Goal: Task Accomplishment & Management: Use online tool/utility

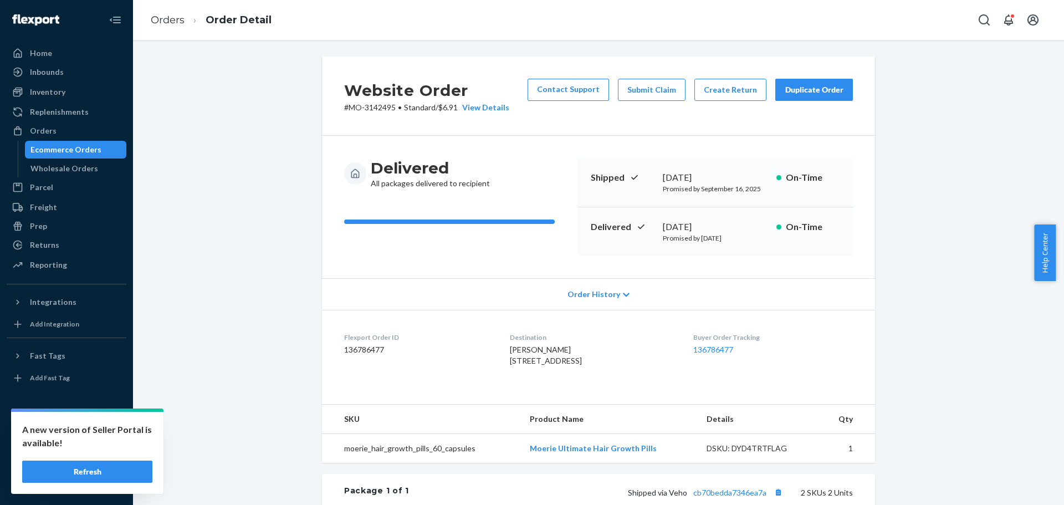
scroll to position [281, 0]
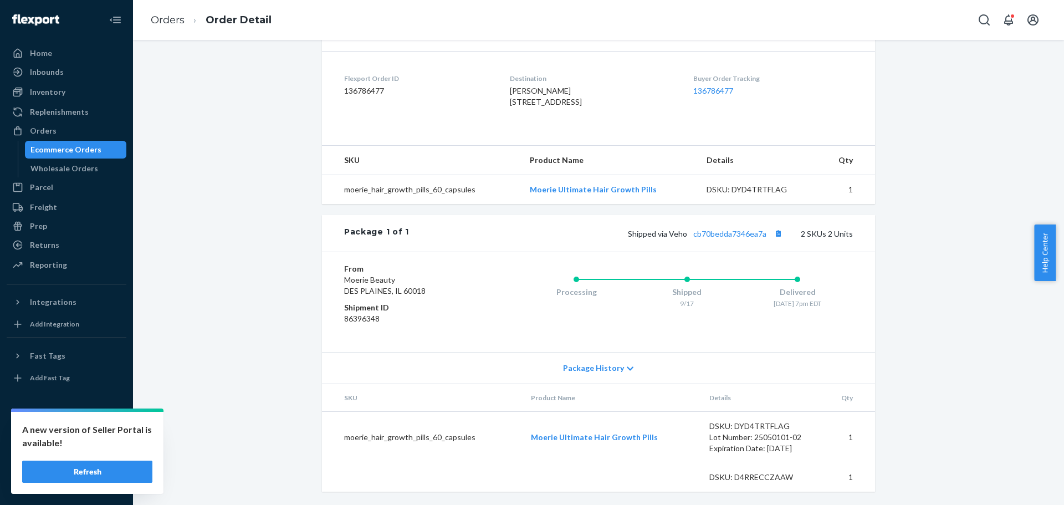
click at [78, 141] on link "Ecommerce Orders" at bounding box center [76, 150] width 102 height 18
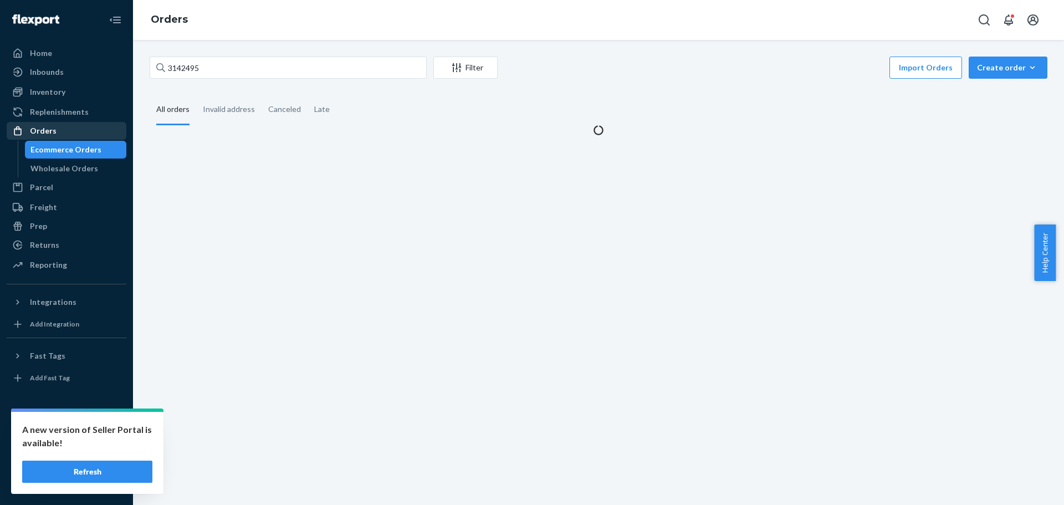
click at [78, 134] on div "Orders" at bounding box center [66, 131] width 117 height 16
click at [175, 74] on input "3142495" at bounding box center [288, 68] width 277 height 22
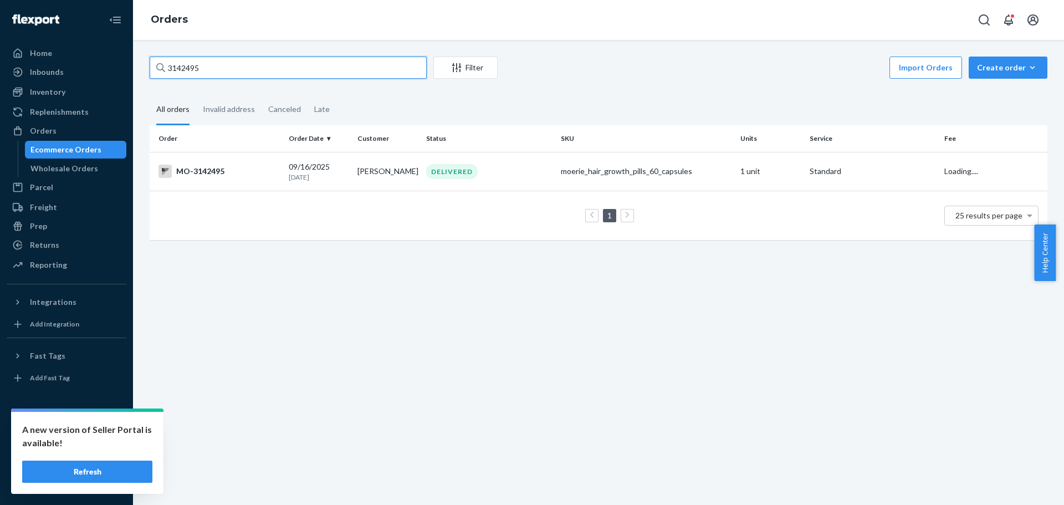
click at [175, 74] on input "3142495" at bounding box center [288, 68] width 277 height 22
paste input "84048"
type input "3184048"
click at [233, 172] on div "MO-3184048" at bounding box center [218, 171] width 121 height 13
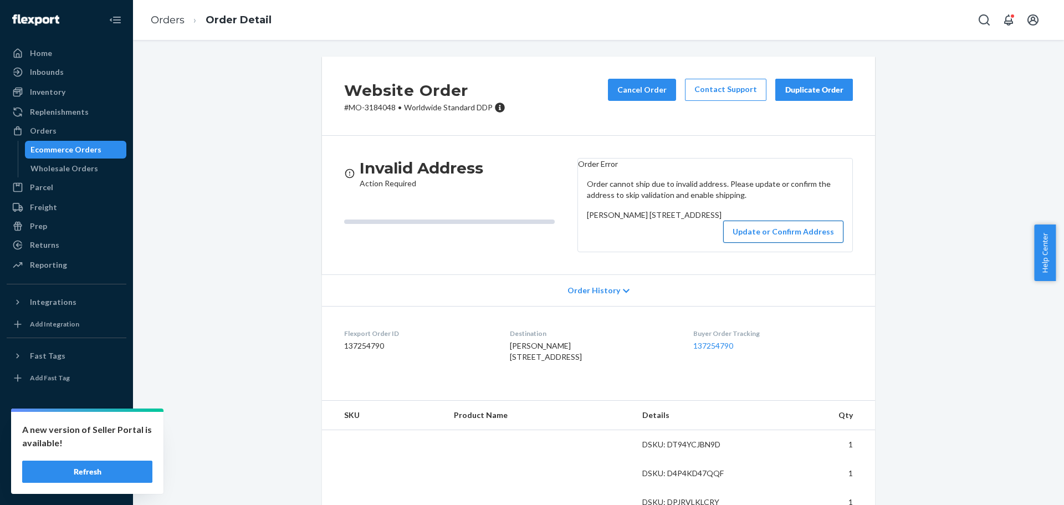
click at [770, 243] on button "Update or Confirm Address" at bounding box center [783, 231] width 120 height 22
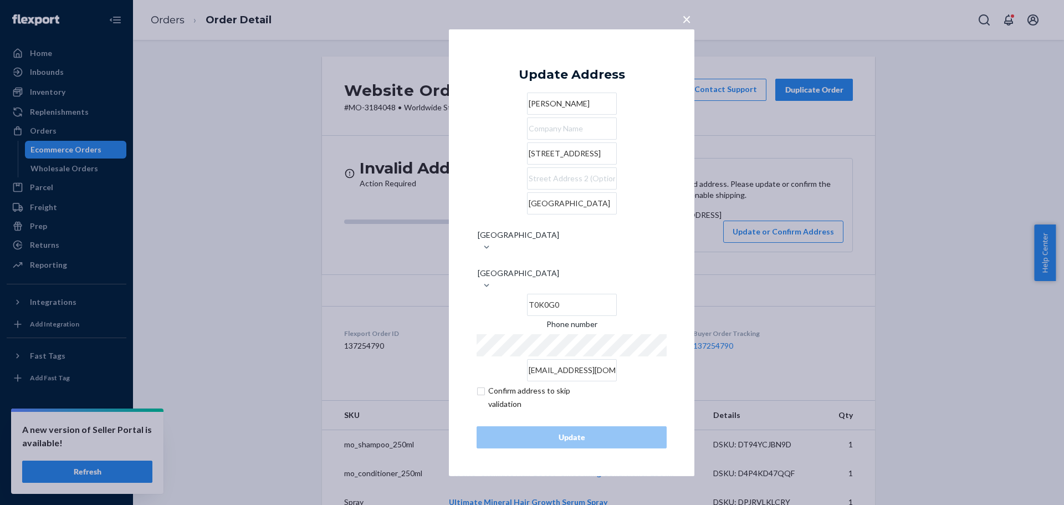
click at [527, 165] on input "[STREET_ADDRESS]" at bounding box center [572, 153] width 90 height 22
click at [527, 189] on input "text" at bounding box center [572, 178] width 90 height 22
drag, startPoint x: 525, startPoint y: 213, endPoint x: 449, endPoint y: 213, distance: 75.9
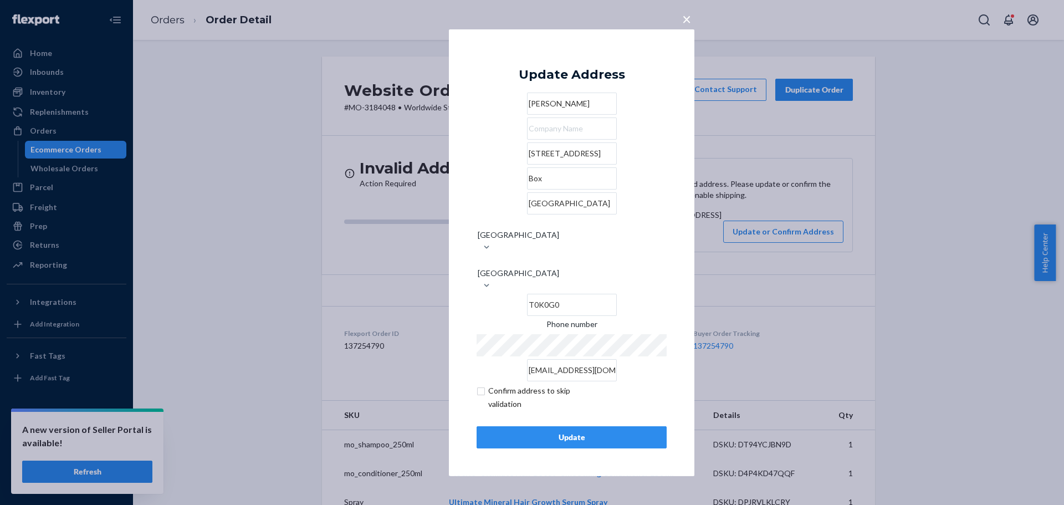
click at [449, 213] on div "× Update Address [PERSON_NAME][GEOGRAPHIC_DATA][STREET_ADDRESS] Phone number [E…" at bounding box center [571, 252] width 245 height 447
paste input "OX #1492"
type input "BOX #1492"
click at [522, 384] on input "checkbox" at bounding box center [540, 397] width 129 height 27
checkbox input "true"
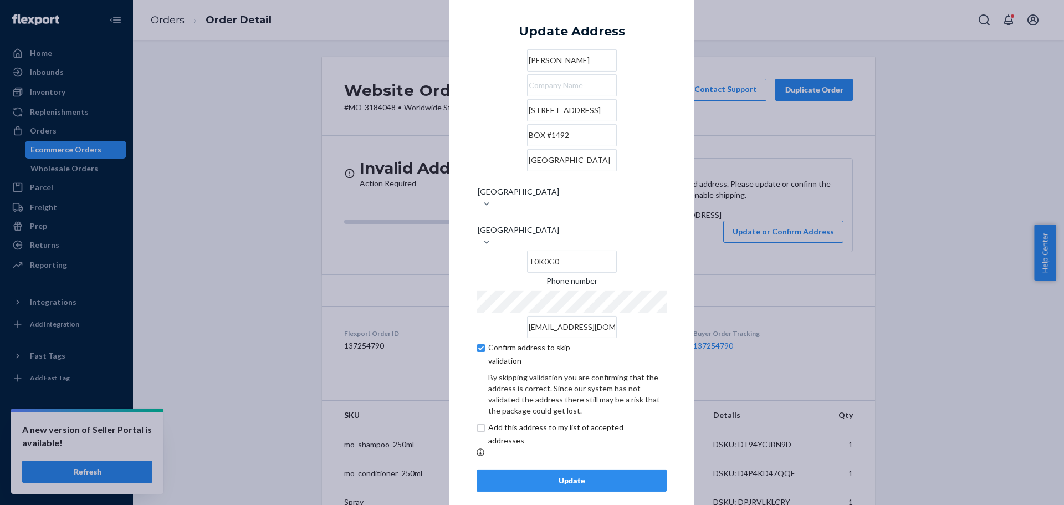
click at [537, 475] on div "Update" at bounding box center [571, 480] width 171 height 11
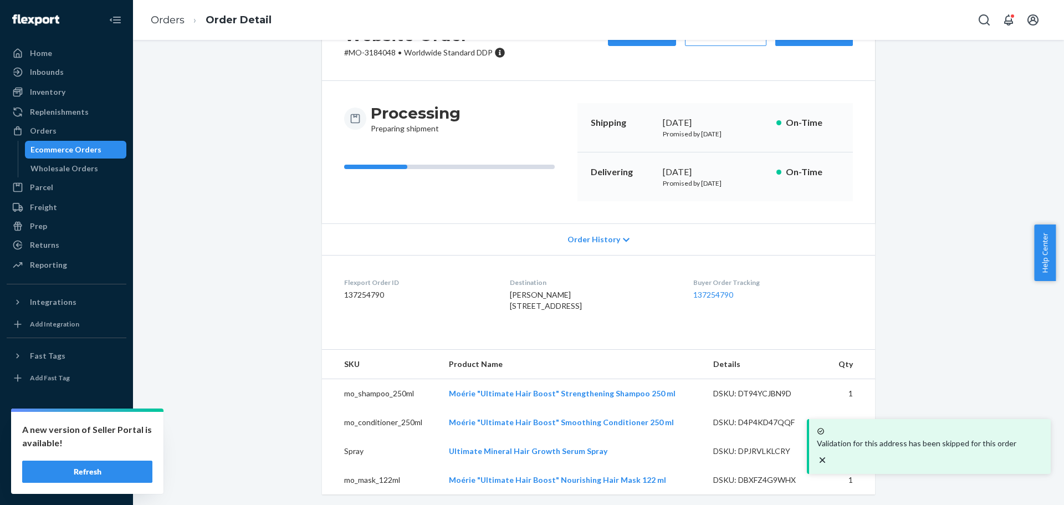
scroll to position [55, 0]
click at [511, 408] on td "Moérie "Ultimate Hair Boost" Strengthening Shampoo 250 ml" at bounding box center [572, 392] width 264 height 29
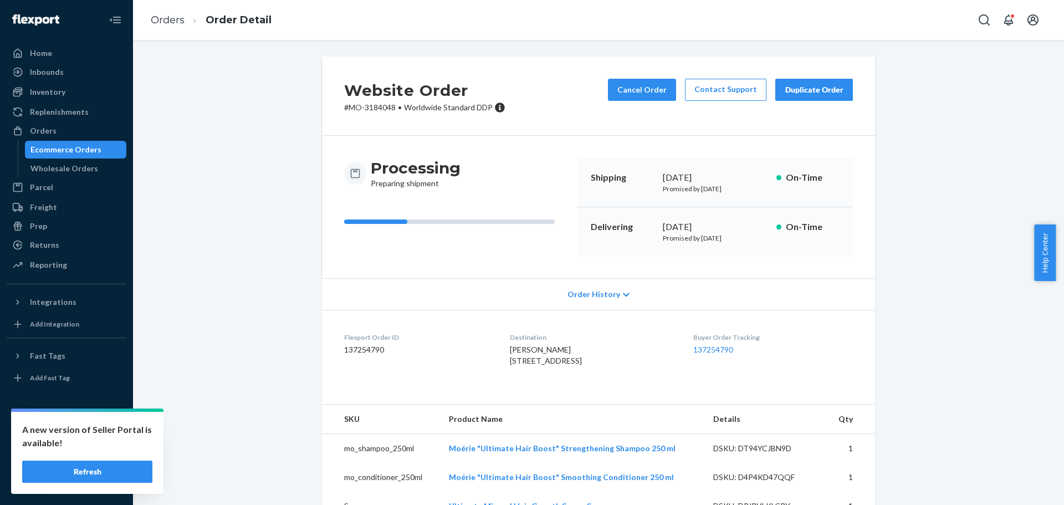
drag, startPoint x: 501, startPoint y: 358, endPoint x: 584, endPoint y: 382, distance: 85.8
click at [584, 366] on div "[PERSON_NAME] [STREET_ADDRESS]" at bounding box center [592, 355] width 165 height 22
copy span "[STREET_ADDRESS]"
click at [41, 126] on div "Orders" at bounding box center [43, 130] width 27 height 11
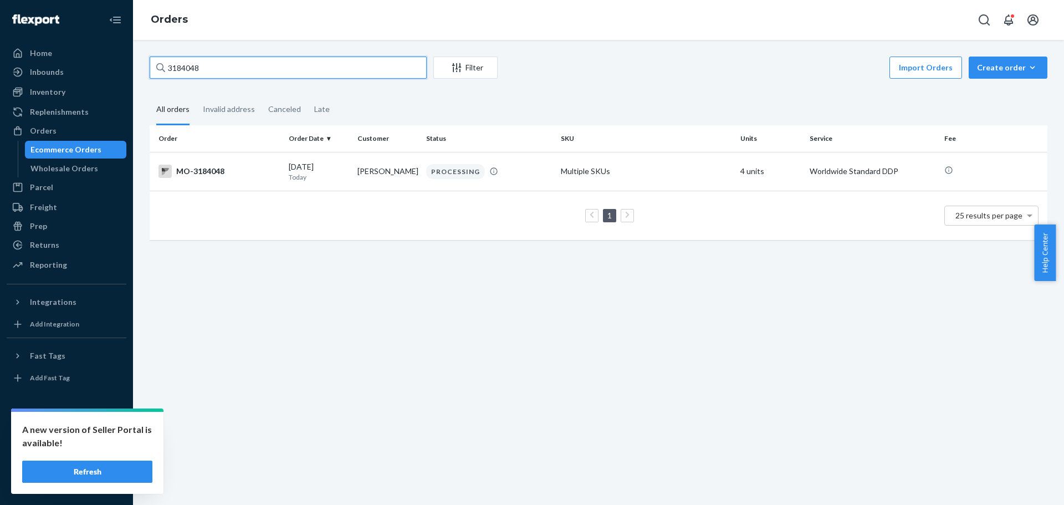
click at [193, 68] on input "3184048" at bounding box center [288, 68] width 277 height 22
paste input "47870"
type input "3147870"
click at [213, 165] on div "MO-3147870" at bounding box center [218, 171] width 121 height 13
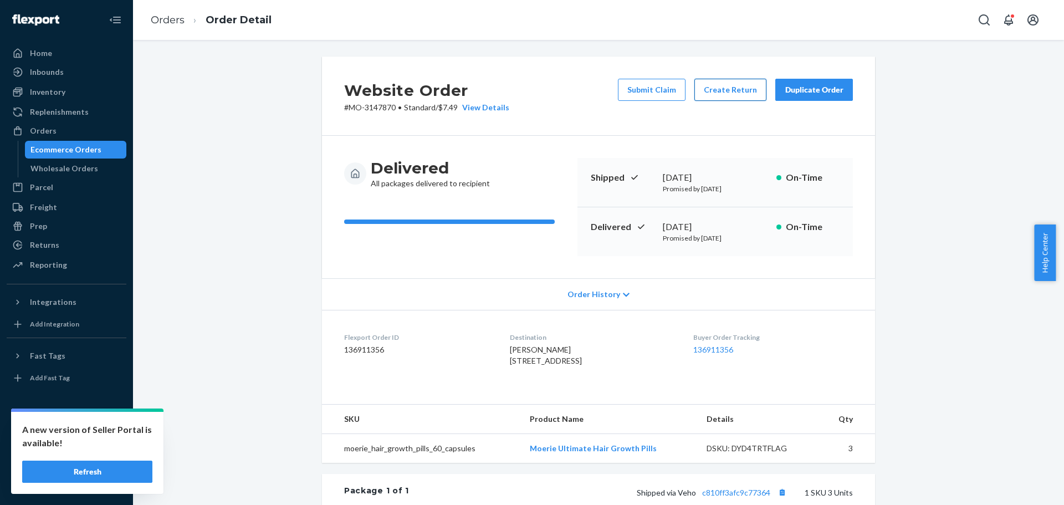
click at [720, 91] on button "Create Return" at bounding box center [730, 90] width 72 height 22
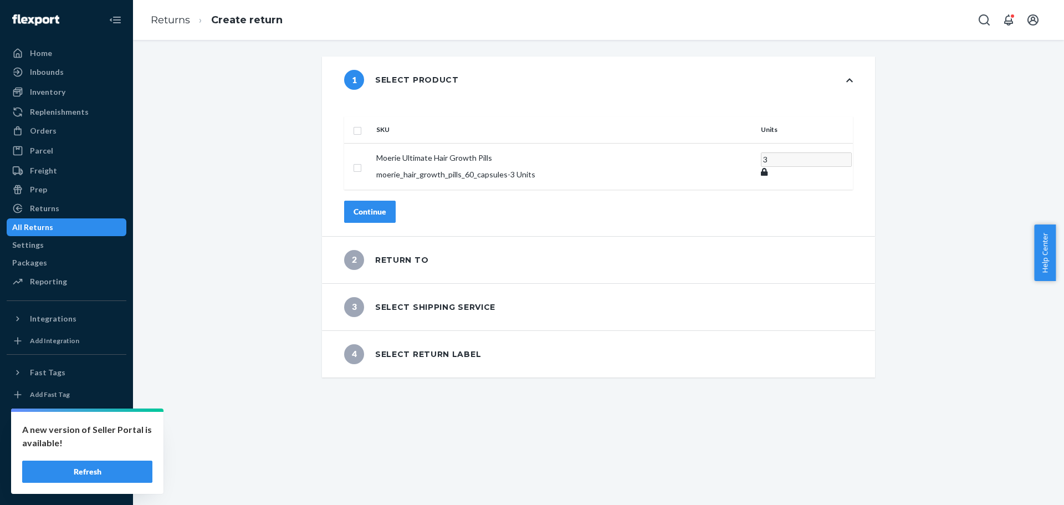
click at [372, 119] on th at bounding box center [358, 129] width 28 height 27
drag, startPoint x: 388, startPoint y: 153, endPoint x: 393, endPoint y: 174, distance: 21.1
click at [372, 162] on td at bounding box center [358, 166] width 28 height 47
click at [362, 161] on input "checkbox" at bounding box center [357, 167] width 9 height 12
checkbox input "true"
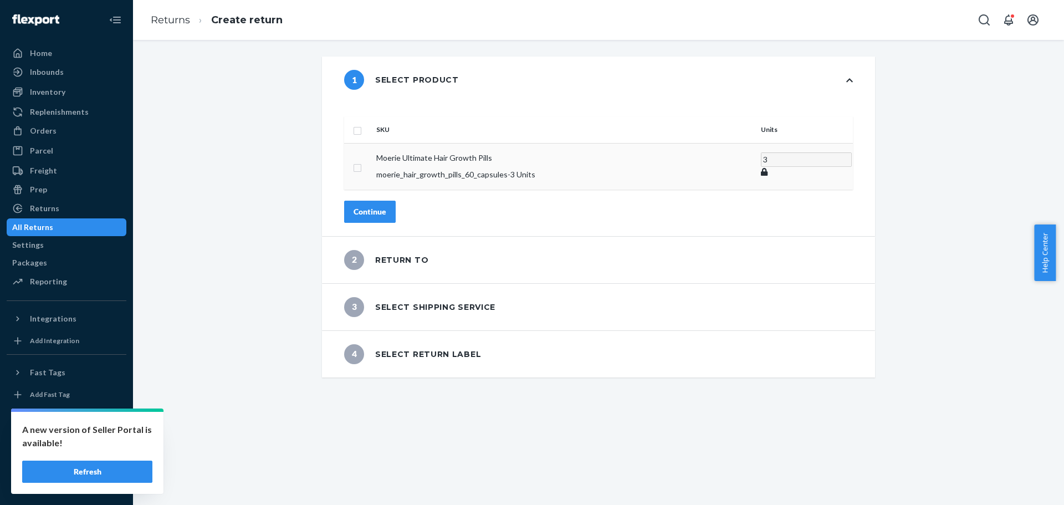
checkbox input "true"
click at [386, 206] on div "Continue" at bounding box center [369, 211] width 33 height 11
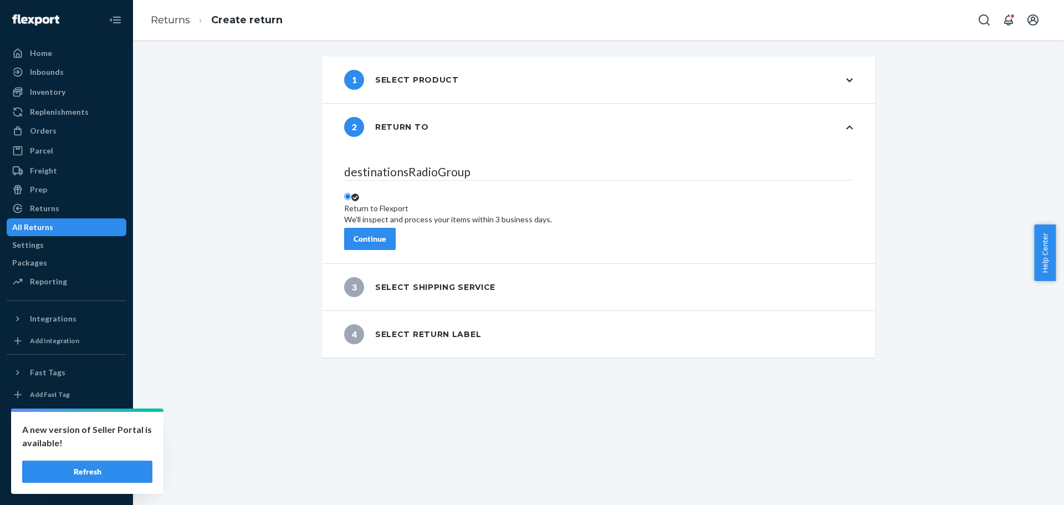
click at [386, 234] on div "Continue" at bounding box center [369, 238] width 33 height 11
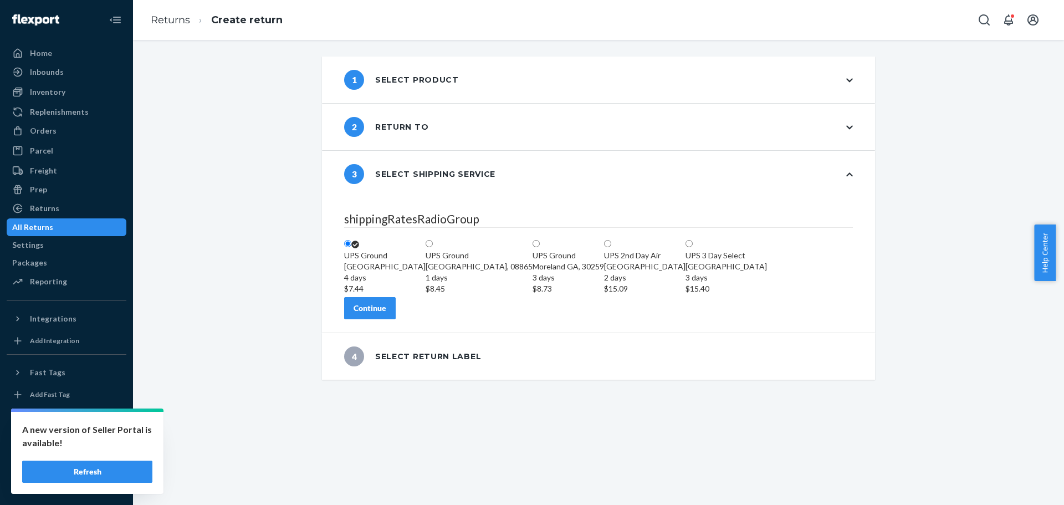
click at [386, 314] on div "Continue" at bounding box center [369, 307] width 33 height 11
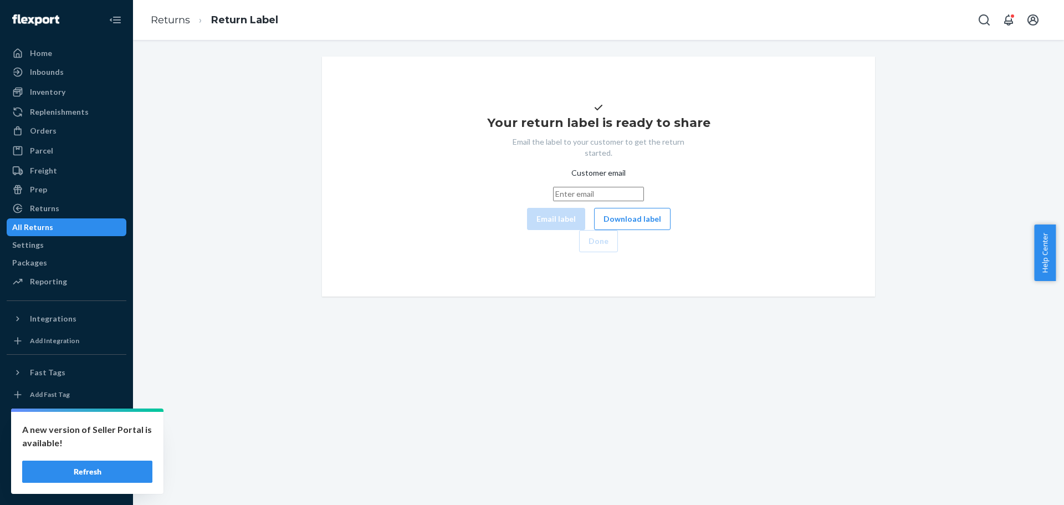
drag, startPoint x: 572, startPoint y: 252, endPoint x: 488, endPoint y: 250, distance: 83.7
click at [594, 230] on button "Download label" at bounding box center [632, 219] width 76 height 22
